Goal: Information Seeking & Learning: Learn about a topic

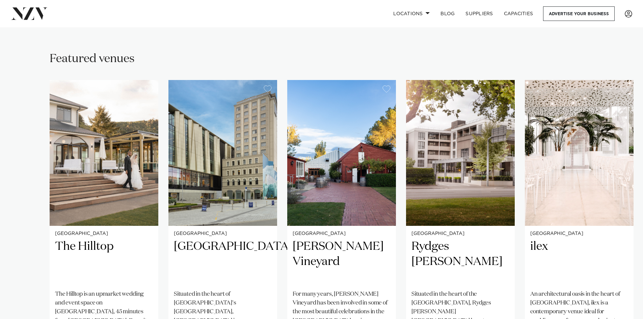
scroll to position [439, 0]
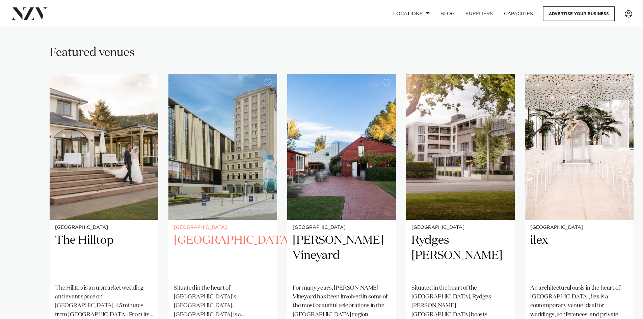
click at [202, 179] on img "2 / 5" at bounding box center [222, 147] width 109 height 146
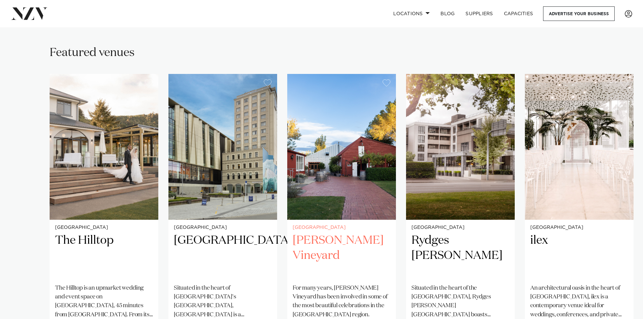
click at [321, 160] on img "3 / 5" at bounding box center [341, 147] width 109 height 146
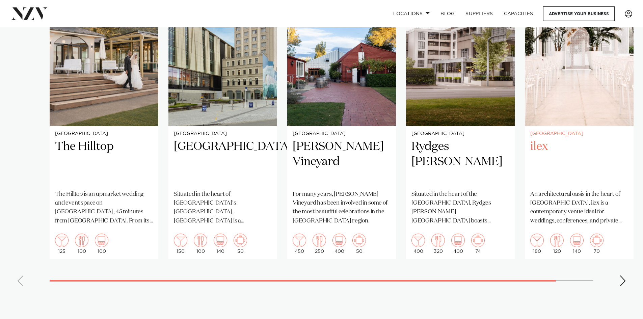
scroll to position [574, 0]
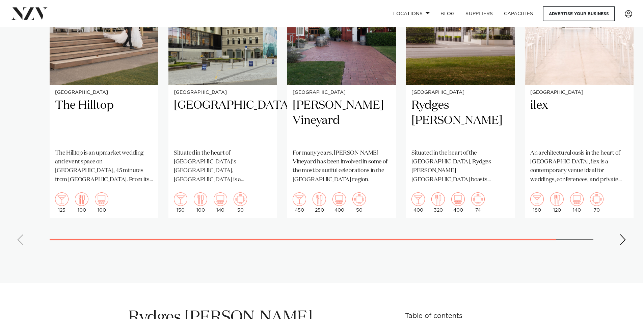
click at [621, 234] on div "Next slide" at bounding box center [622, 239] width 7 height 11
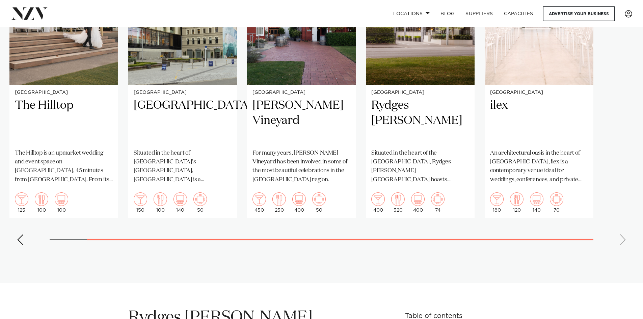
click at [621, 226] on swiper-container "Christchurch The Hilltop The Hilltop is an upmarket wedding and event space on …" at bounding box center [321, 94] width 643 height 311
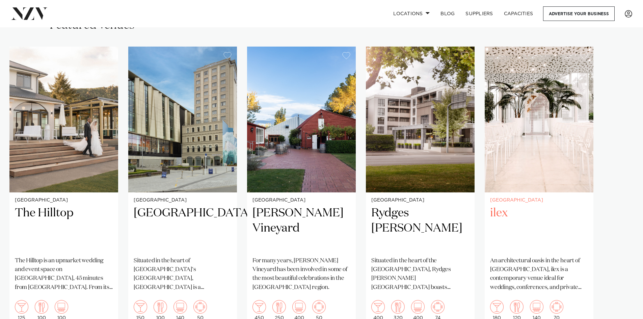
scroll to position [506, 0]
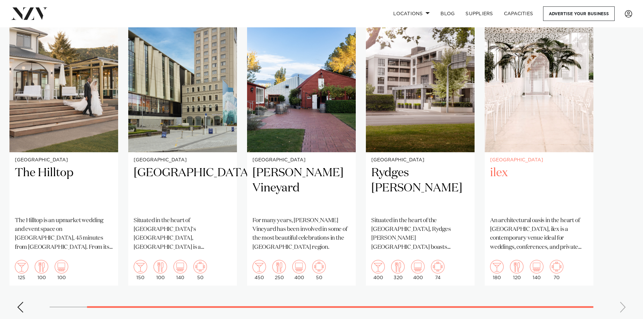
click at [501, 165] on h2 "ilex" at bounding box center [539, 188] width 98 height 46
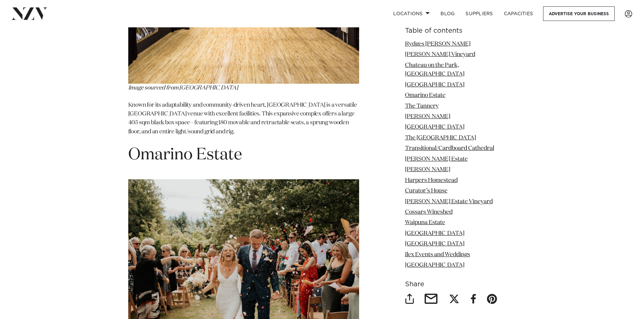
scroll to position [1788, 0]
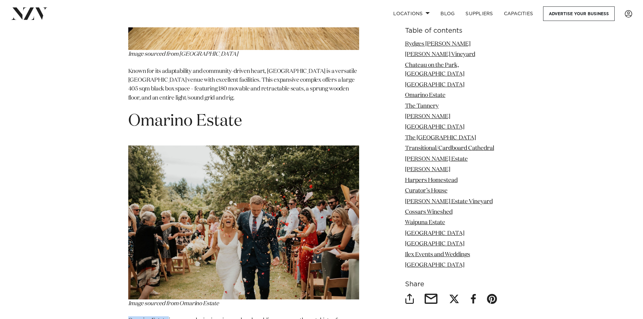
drag, startPoint x: 169, startPoint y: 273, endPoint x: 128, endPoint y: 270, distance: 40.6
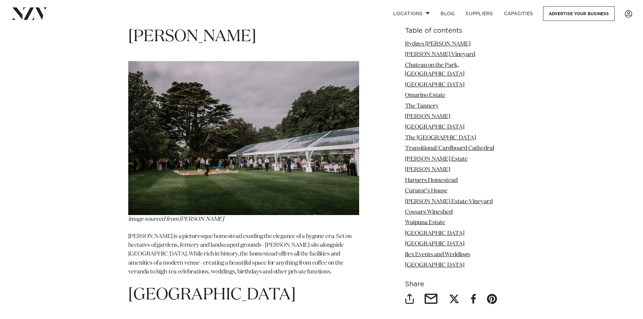
scroll to position [2227, 0]
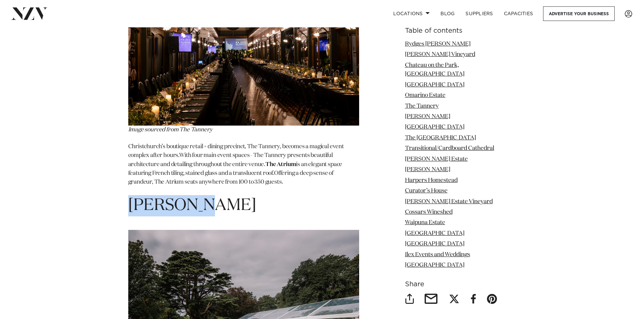
drag, startPoint x: 197, startPoint y: 157, endPoint x: 132, endPoint y: 154, distance: 65.2
click at [132, 195] on h1 "Mona Vale" at bounding box center [243, 205] width 231 height 21
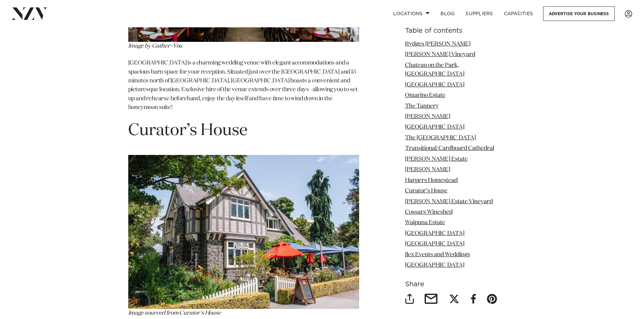
scroll to position [4117, 0]
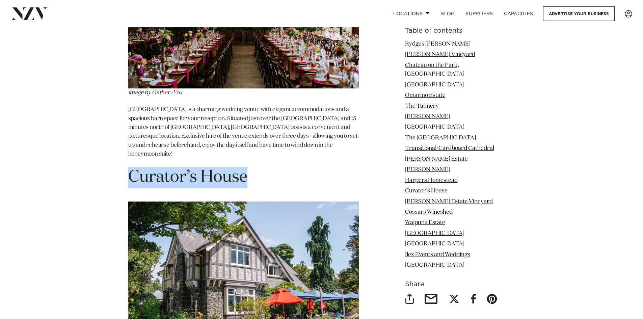
drag, startPoint x: 247, startPoint y: 116, endPoint x: 129, endPoint y: 117, distance: 118.1
click at [129, 167] on h1 "Curator’s House" at bounding box center [243, 177] width 231 height 21
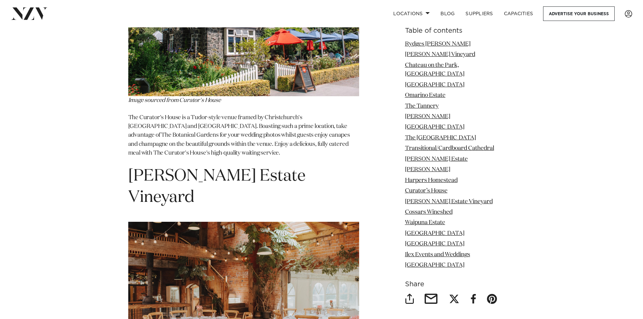
scroll to position [4387, 0]
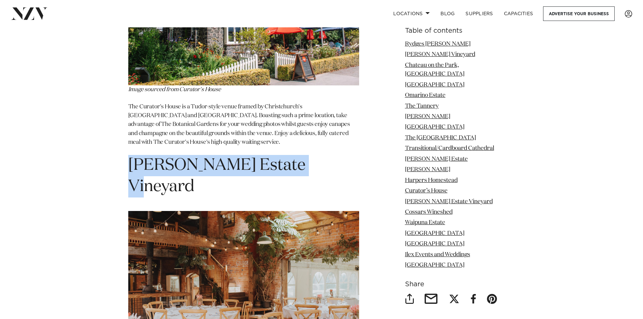
drag, startPoint x: 296, startPoint y: 110, endPoint x: 122, endPoint y: 111, distance: 173.5
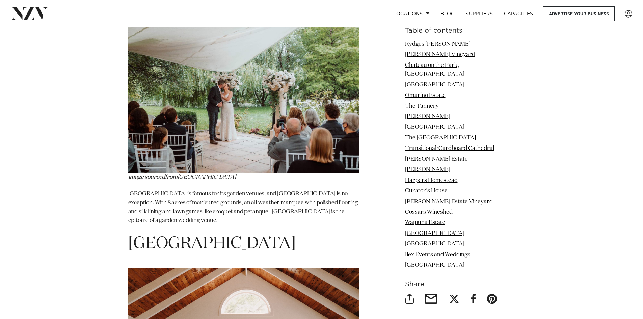
scroll to position [5365, 0]
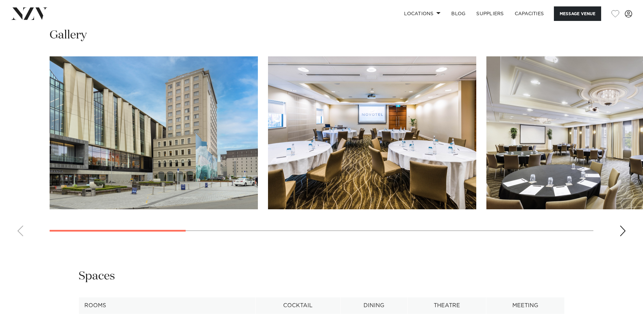
scroll to position [709, 0]
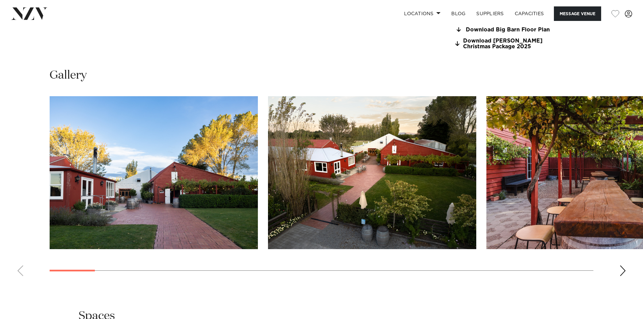
scroll to position [709, 0]
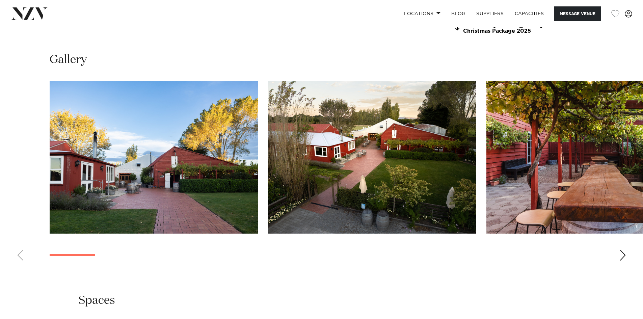
click at [177, 154] on img "1 / 30" at bounding box center [154, 157] width 208 height 153
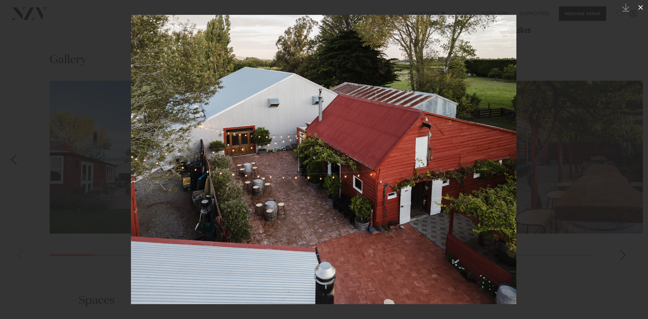
click at [641, 10] on icon at bounding box center [640, 7] width 8 height 8
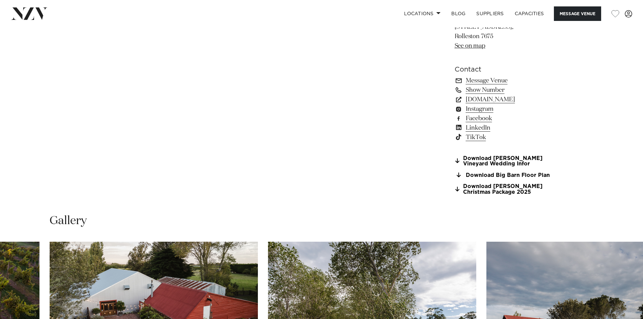
scroll to position [439, 0]
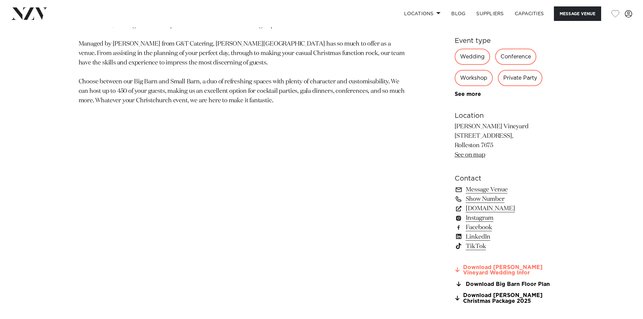
click at [495, 268] on link "Download Larcomb Vineyard Wedding Infor" at bounding box center [510, 270] width 110 height 11
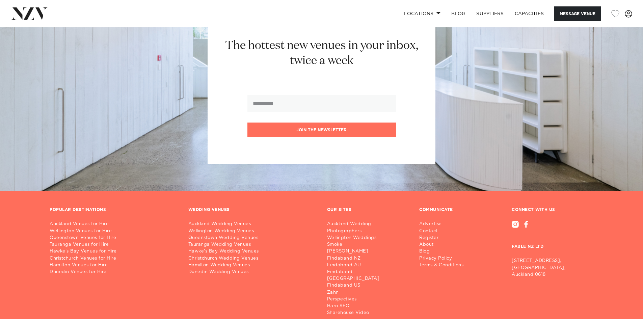
scroll to position [1480, 0]
